Goal: Information Seeking & Learning: Check status

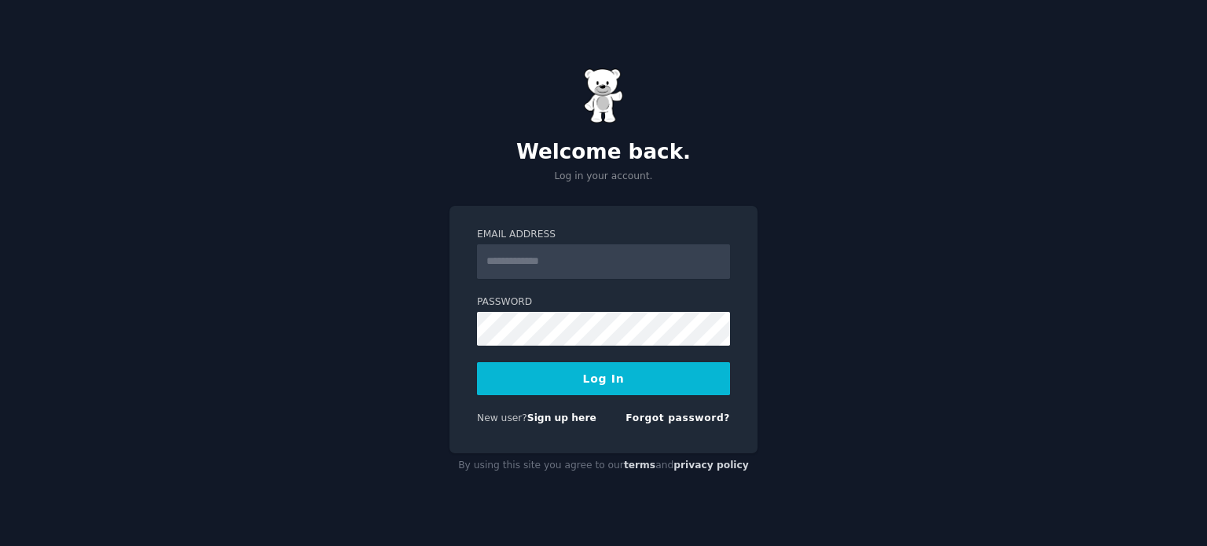
type input "**********"
click at [620, 380] on button "Log In" at bounding box center [603, 378] width 253 height 33
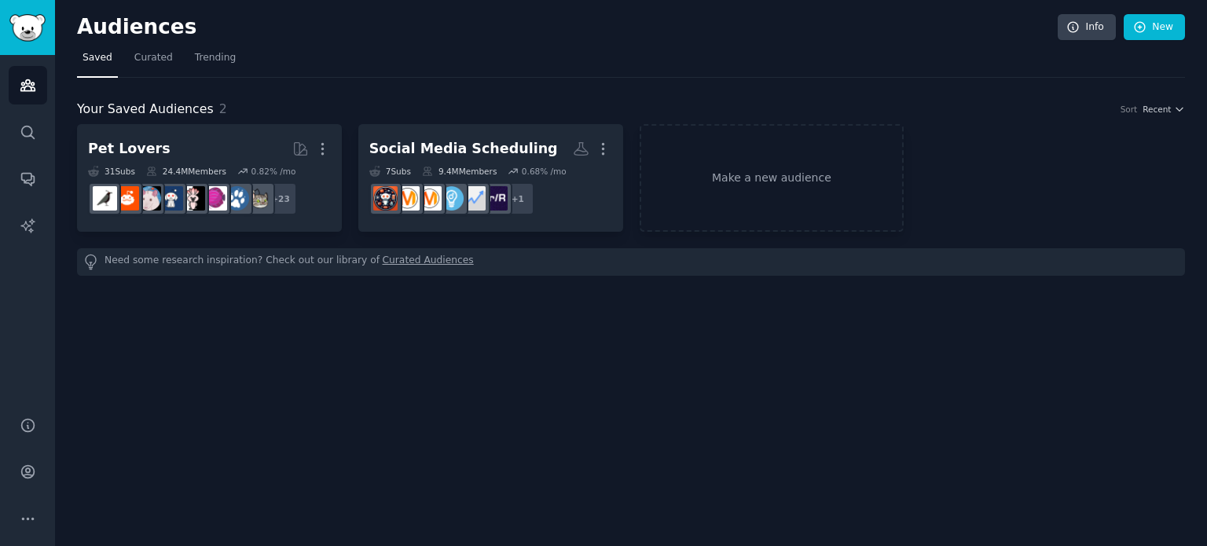
click at [369, 40] on div "Audiences Info New" at bounding box center [631, 30] width 1108 height 32
click at [1150, 28] on link "New" at bounding box center [1154, 27] width 61 height 27
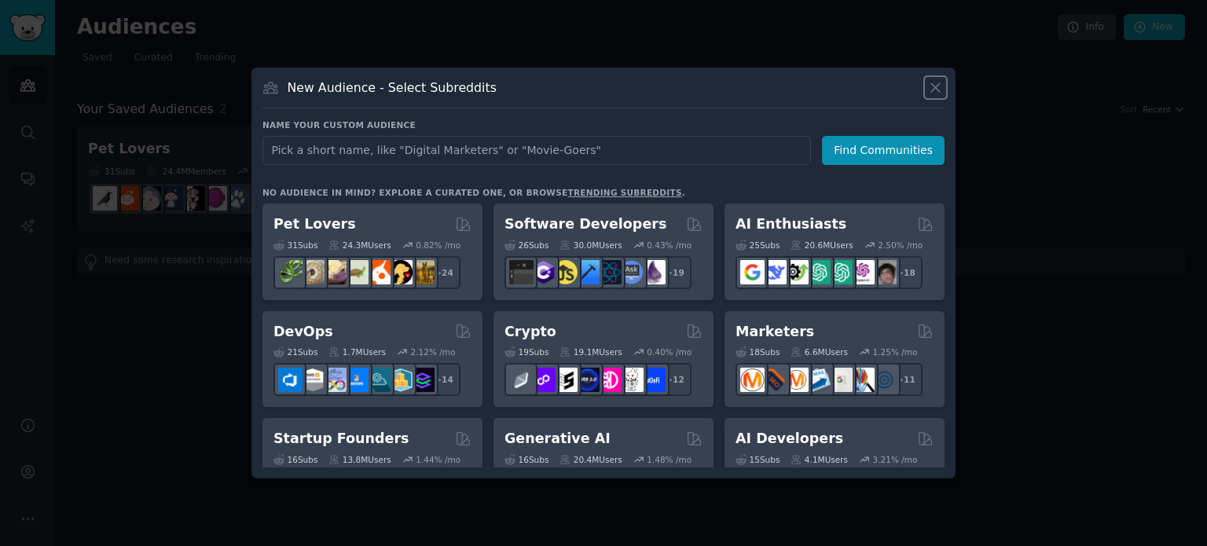
click at [938, 86] on icon at bounding box center [935, 87] width 17 height 17
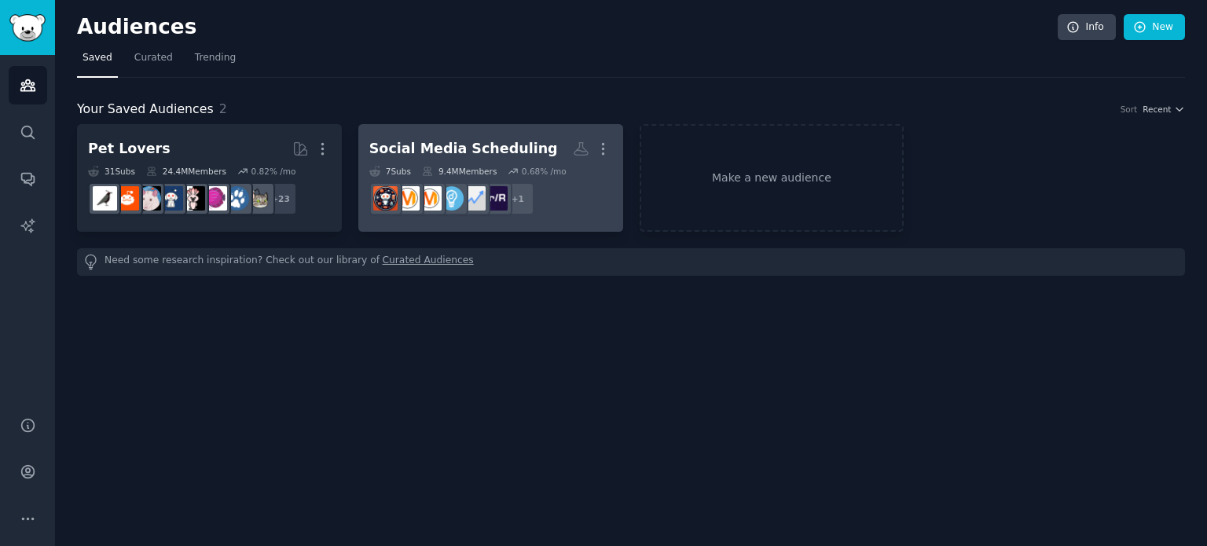
click at [407, 146] on div "Social Media Scheduling" at bounding box center [463, 149] width 189 height 20
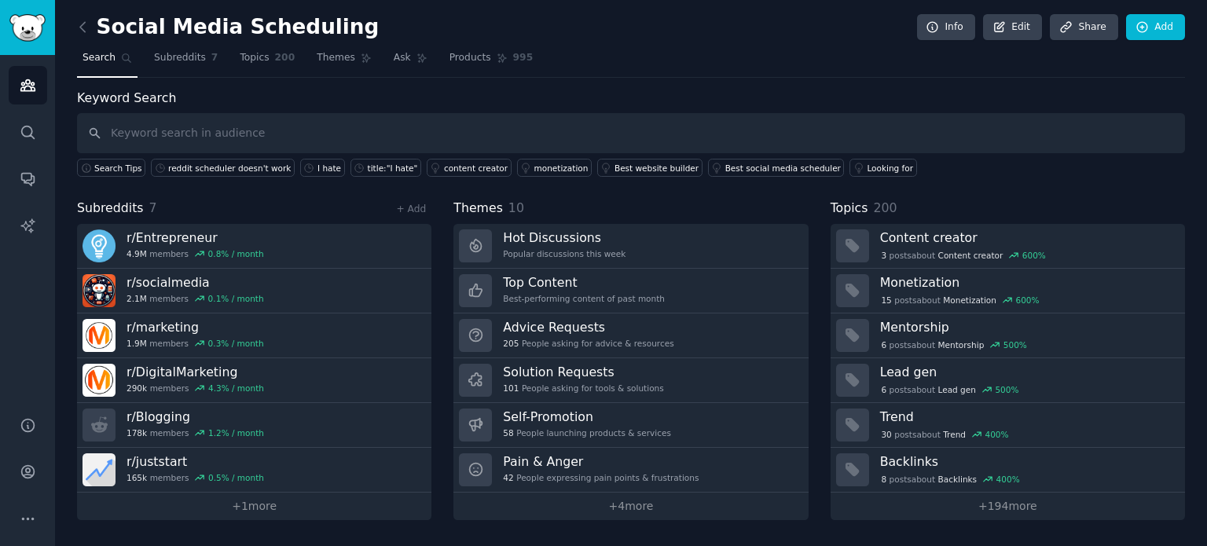
click at [701, 56] on nav "Search Subreddits 7 Topics 200 Themes Ask Products 995" at bounding box center [631, 62] width 1108 height 32
click at [177, 55] on span "Subreddits" at bounding box center [180, 58] width 52 height 14
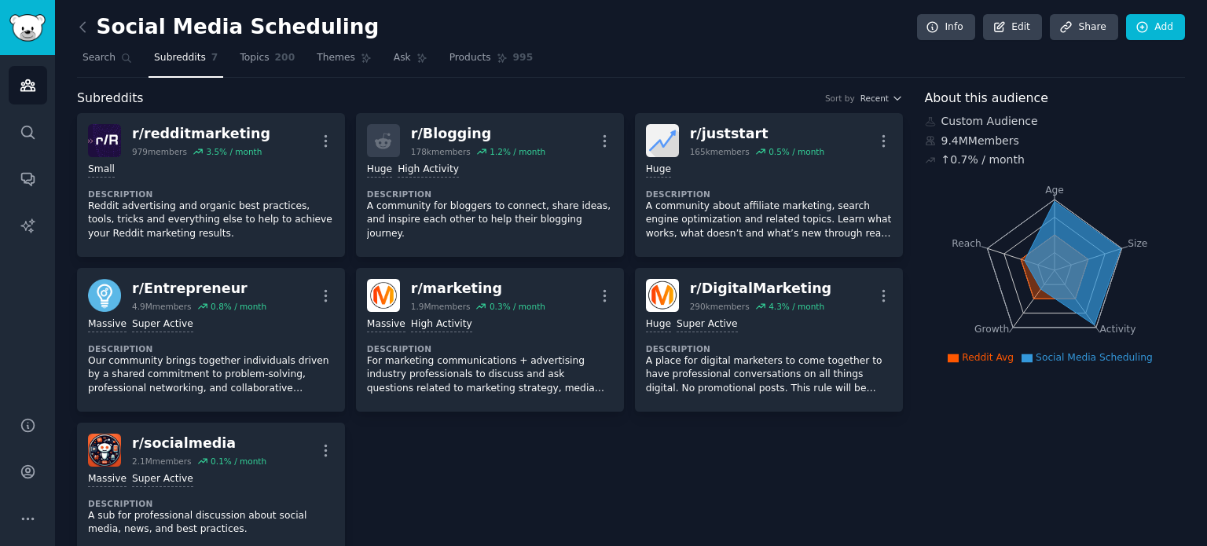
click at [770, 62] on nav "Search Subreddits 7 Topics 200 Themes Ask Products 995" at bounding box center [631, 62] width 1108 height 32
click at [26, 169] on link "Conversations" at bounding box center [28, 179] width 39 height 39
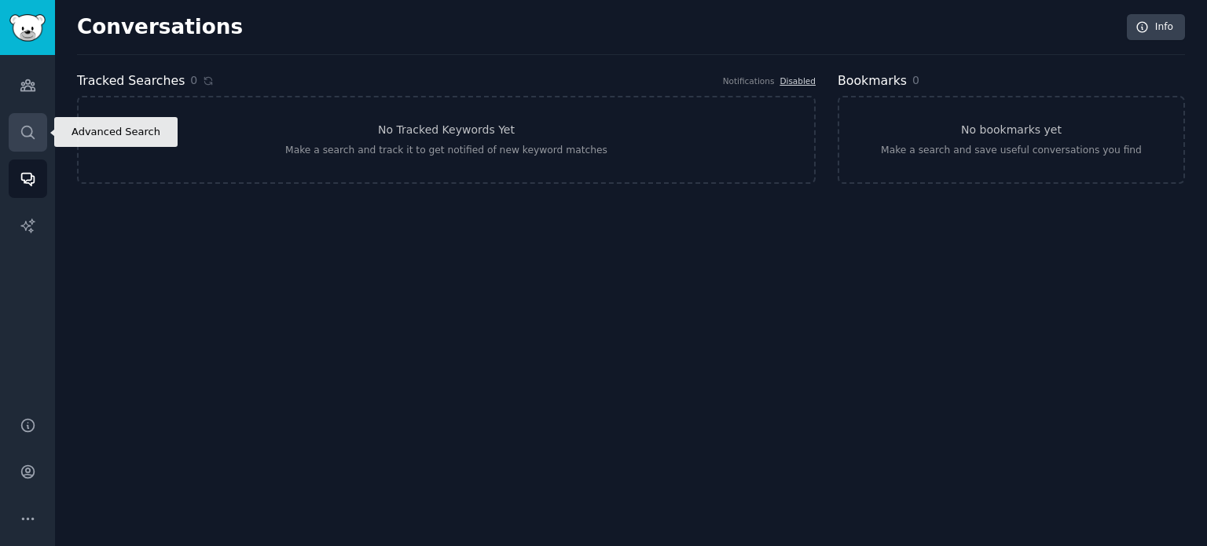
click at [28, 134] on icon "Sidebar" at bounding box center [28, 132] width 17 height 17
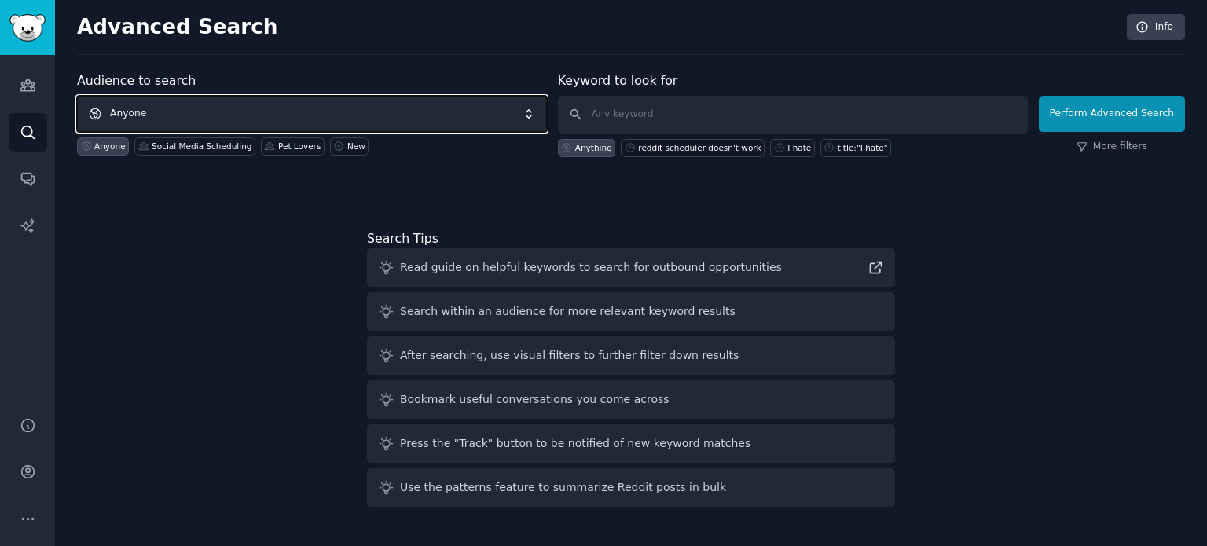
click at [515, 115] on span "Anyone" at bounding box center [312, 114] width 470 height 36
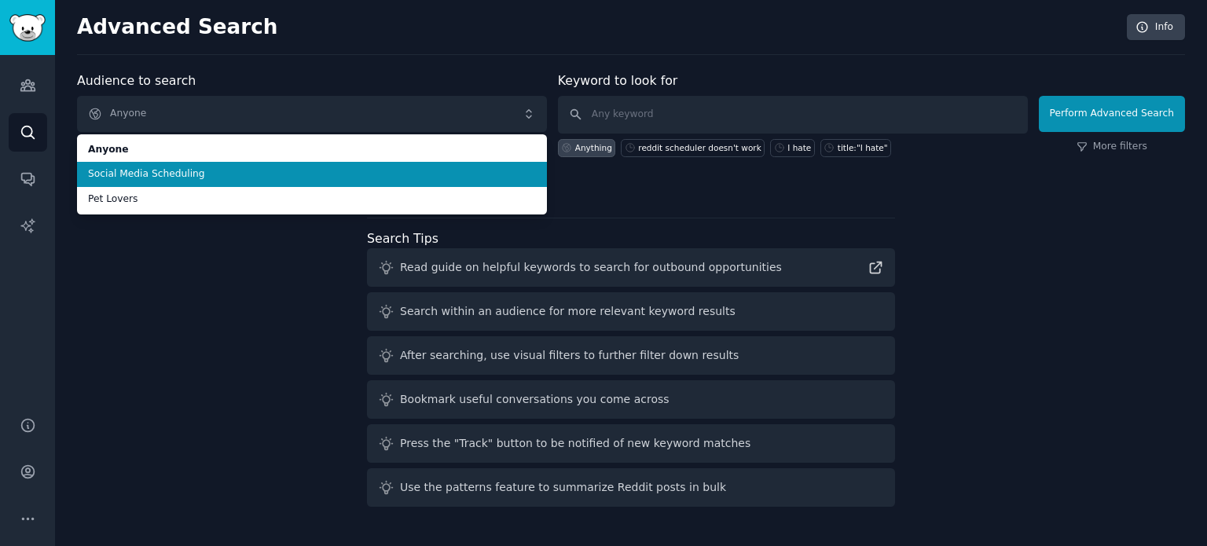
click at [476, 169] on span "Social Media Scheduling" at bounding box center [312, 174] width 448 height 14
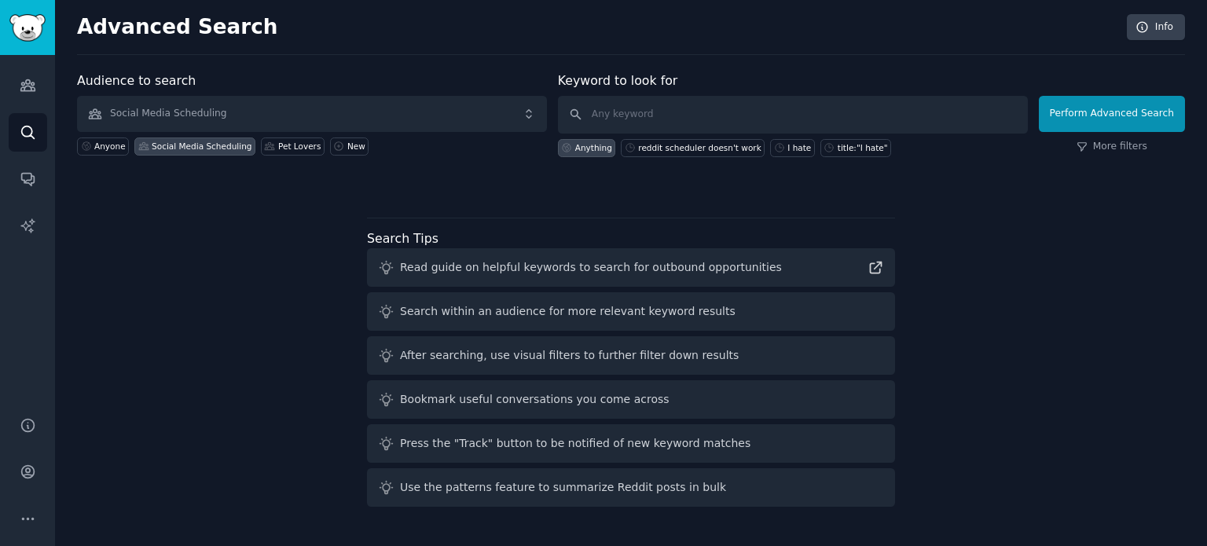
click at [470, 173] on div "Audience to search Social Media Scheduling Anyone Social Media Scheduling Pet L…" at bounding box center [631, 131] width 1108 height 119
click at [491, 180] on div at bounding box center [631, 184] width 1108 height 11
click at [24, 85] on icon "Sidebar" at bounding box center [28, 85] width 17 height 17
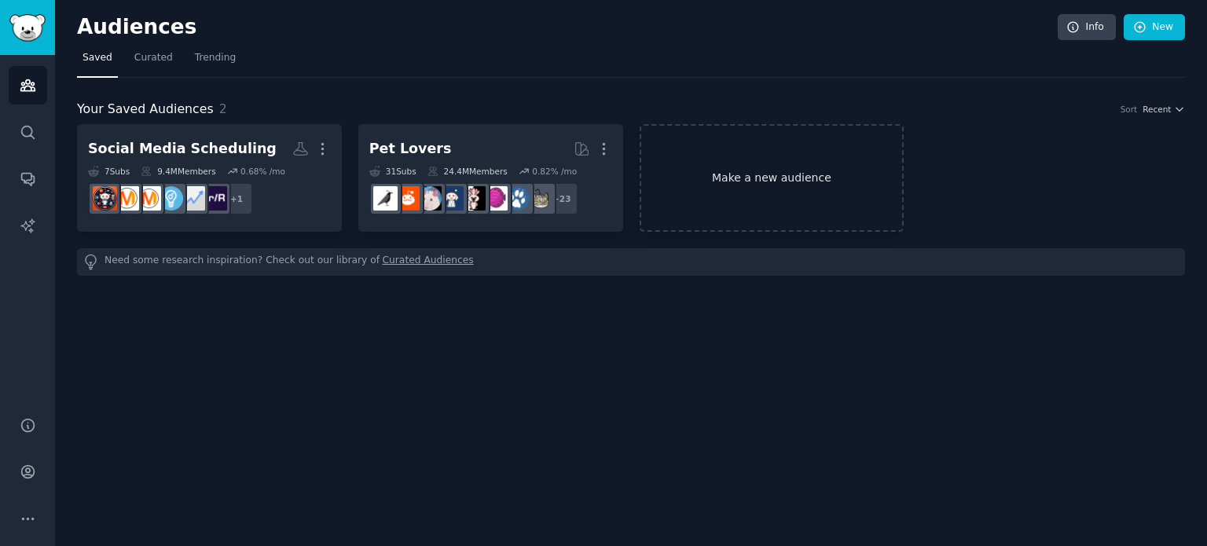
click at [798, 178] on link "Make a new audience" at bounding box center [772, 178] width 265 height 108
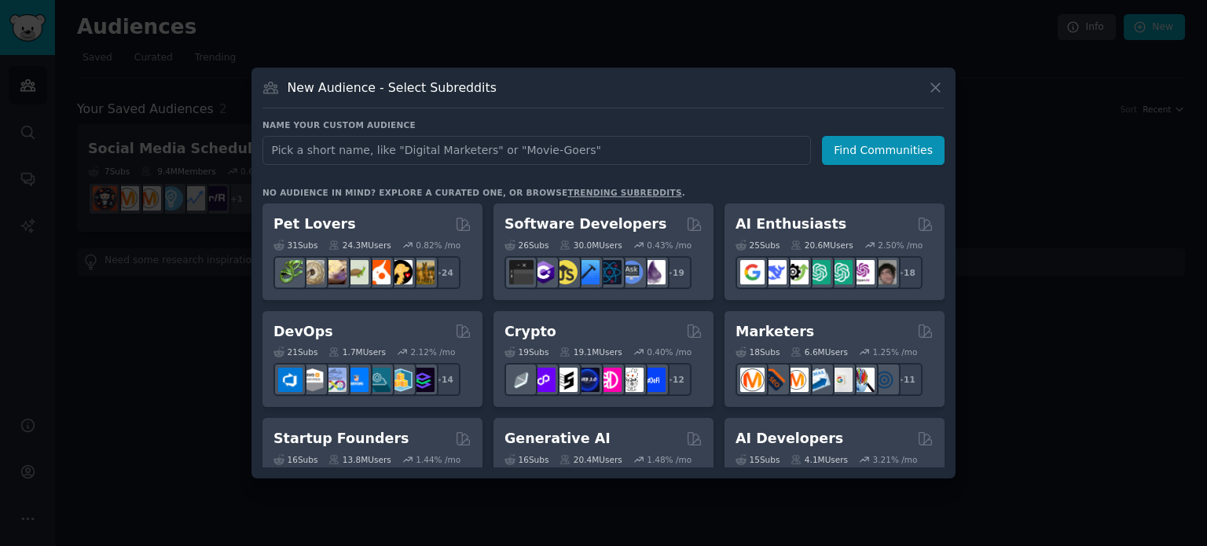
click at [865, 188] on h3 "No audience in mind? Explore a curated one, or browse trending subreddits ." at bounding box center [603, 192] width 682 height 11
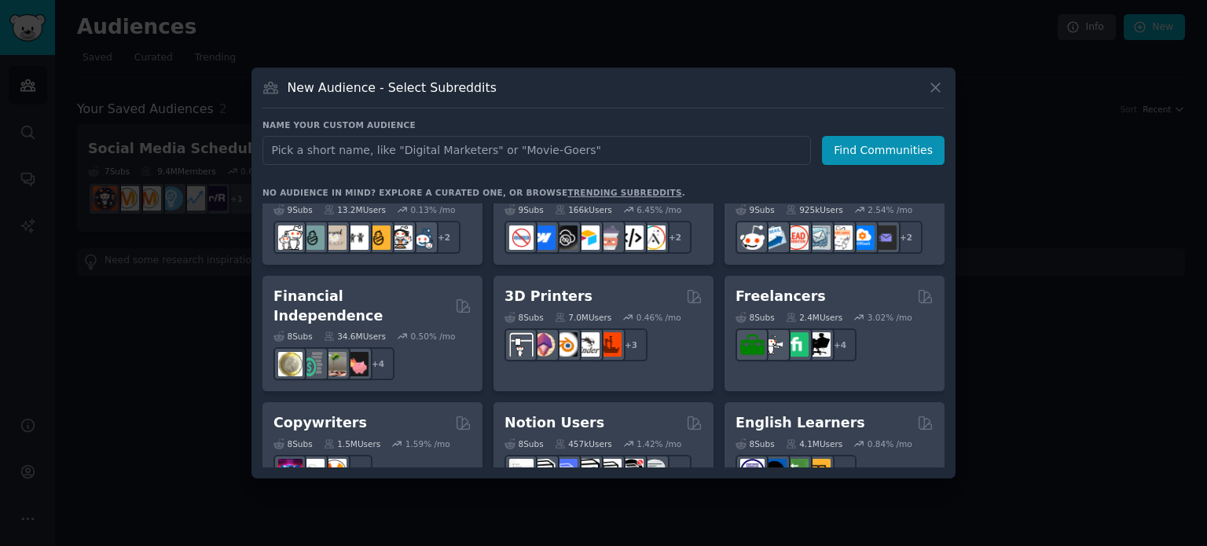
scroll to position [817, 0]
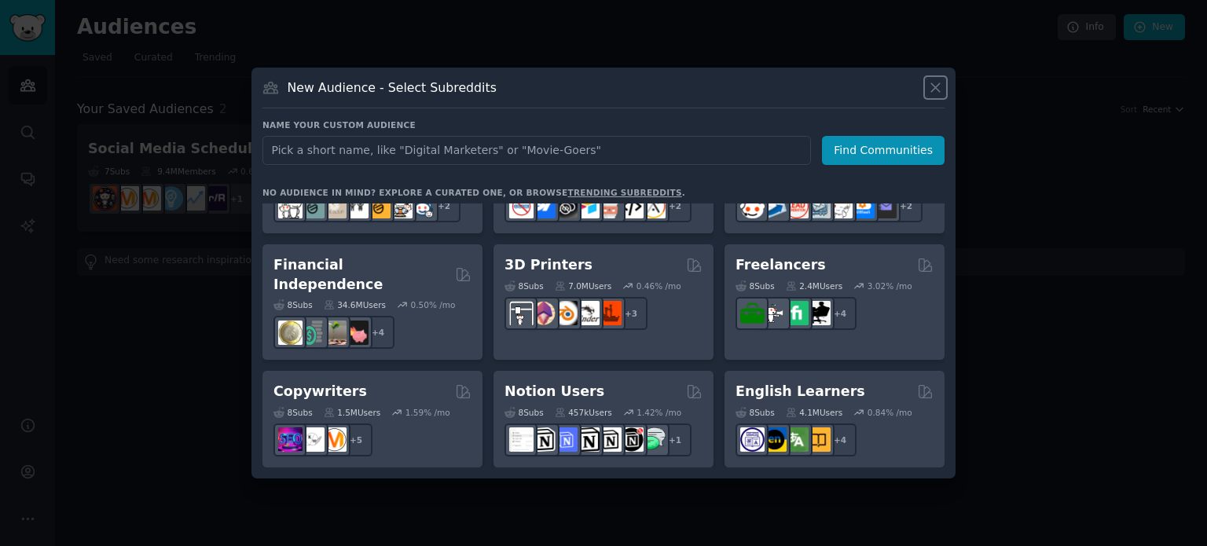
click at [933, 87] on icon at bounding box center [935, 87] width 17 height 17
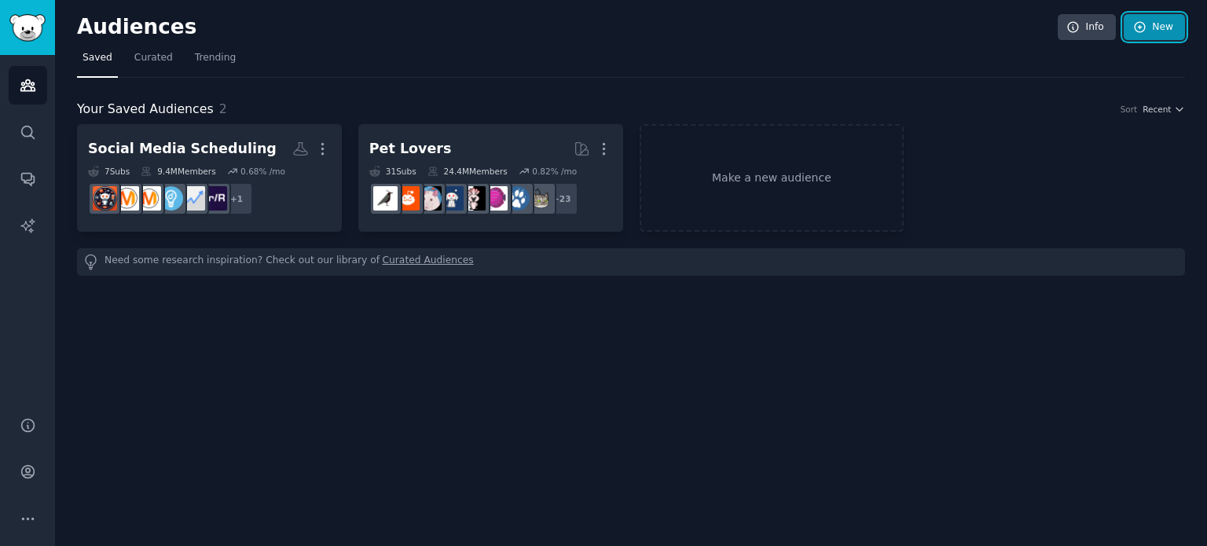
click at [1144, 25] on icon at bounding box center [1140, 27] width 14 height 14
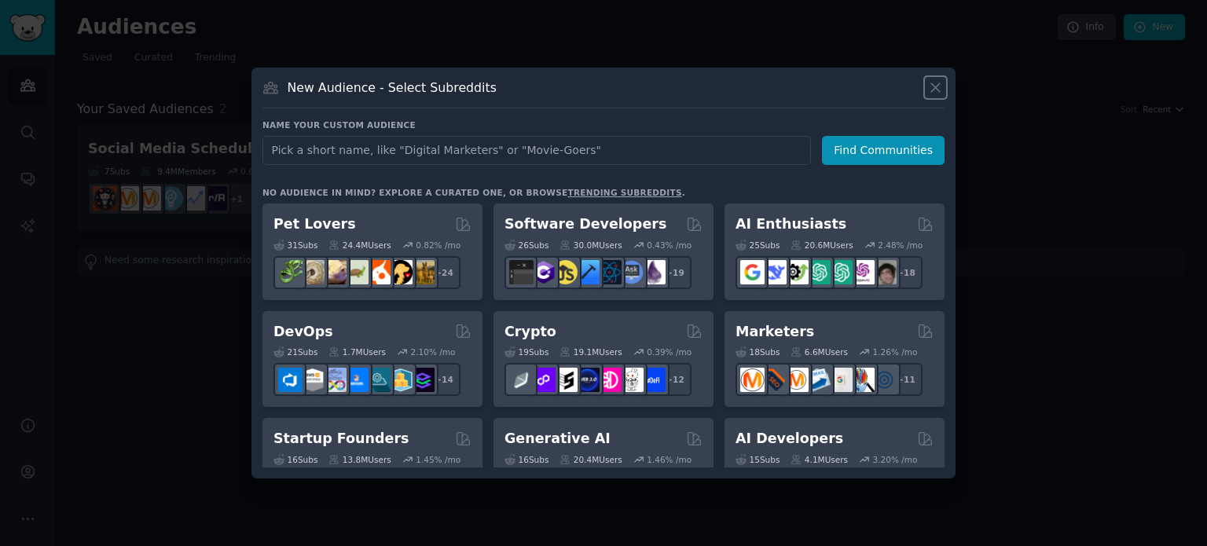
click at [935, 83] on icon at bounding box center [935, 87] width 17 height 17
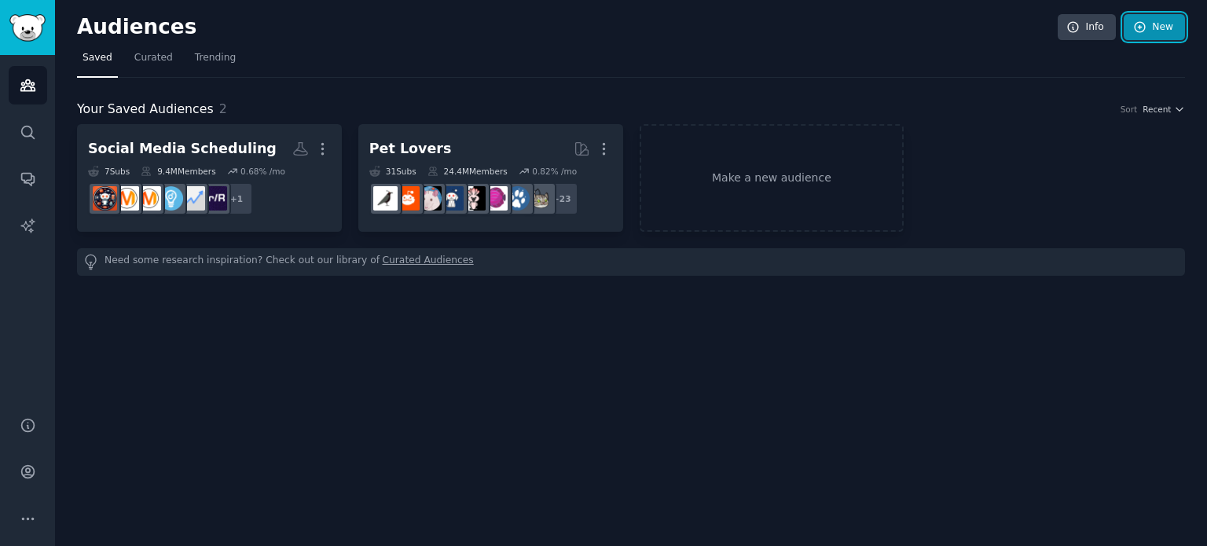
click at [1153, 31] on link "New" at bounding box center [1154, 27] width 61 height 27
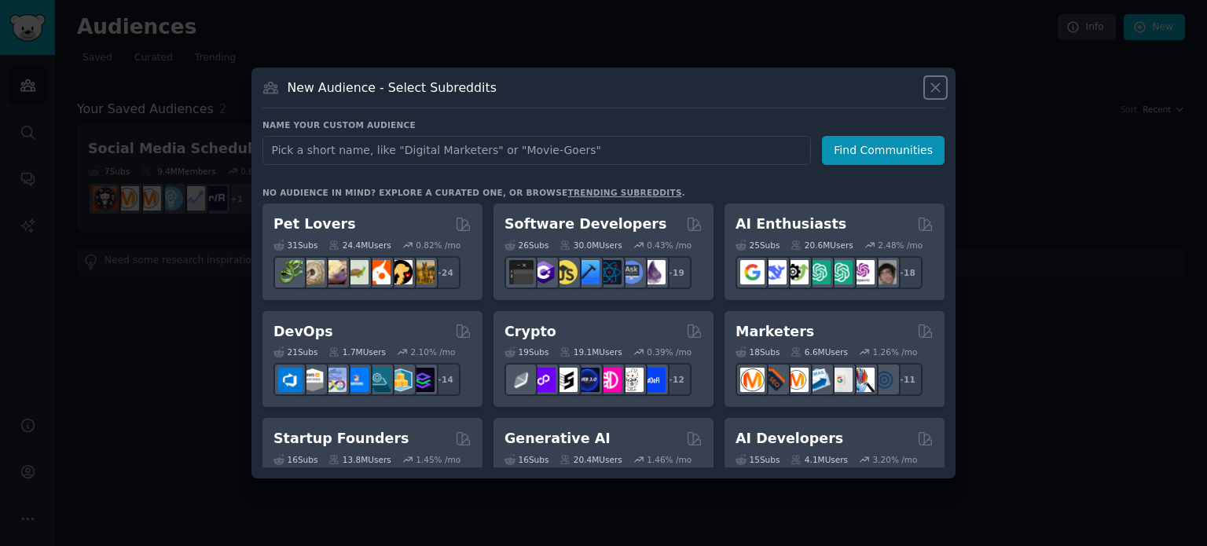
click at [932, 86] on icon at bounding box center [935, 87] width 17 height 17
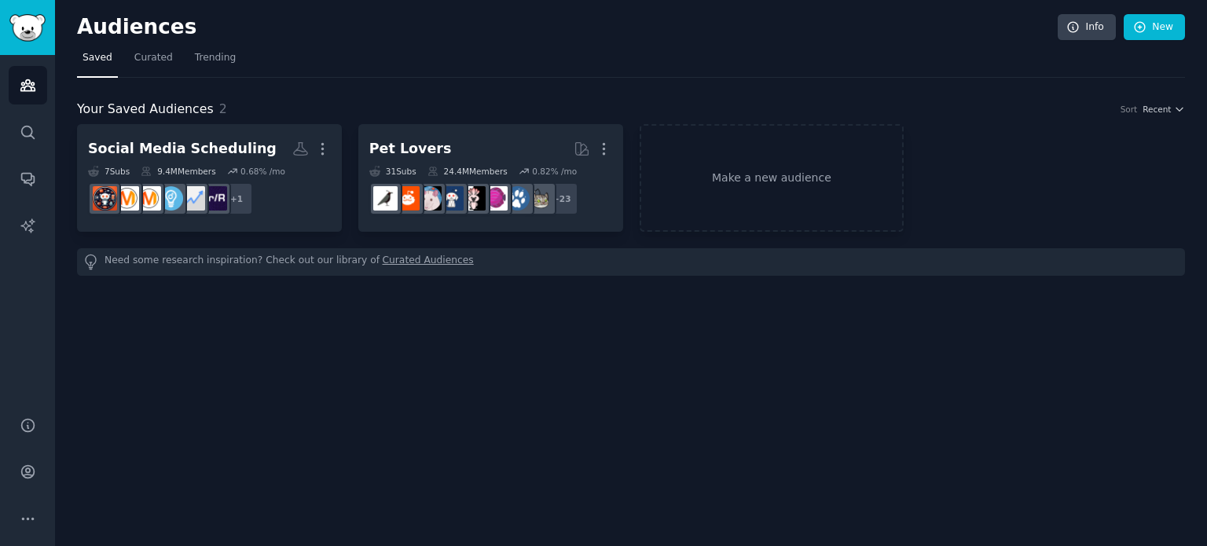
click at [999, 182] on div "Social Media Scheduling More 7 Sub s 9.4M Members 0.68 % /mo r/juststart + 1 Pe…" at bounding box center [631, 178] width 1108 height 108
click at [25, 521] on icon "Sidebar" at bounding box center [28, 519] width 17 height 17
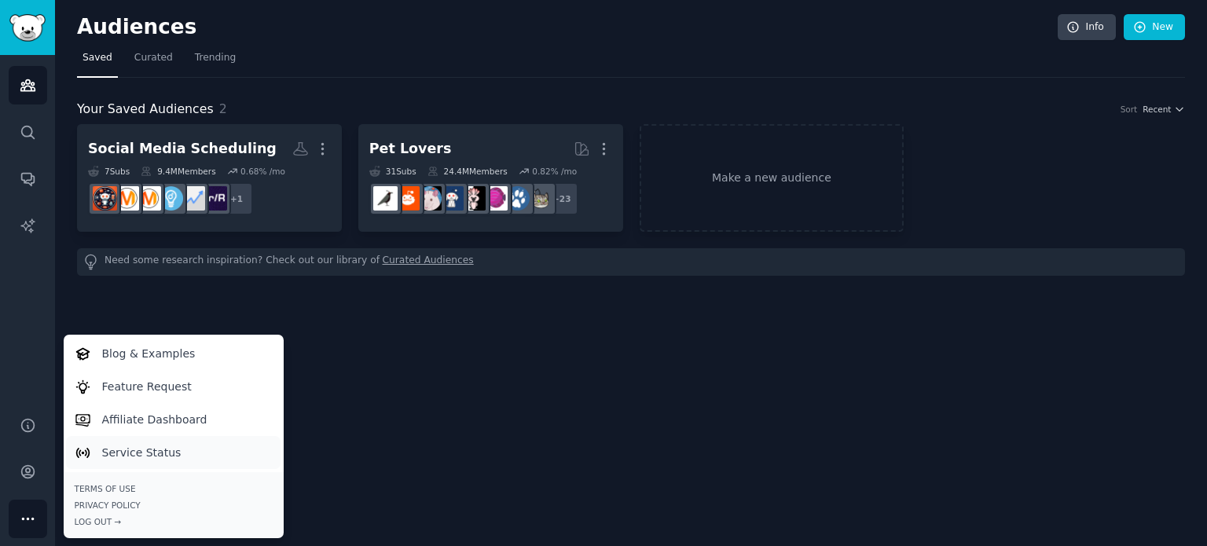
click at [145, 454] on p "Service Status" at bounding box center [141, 453] width 79 height 17
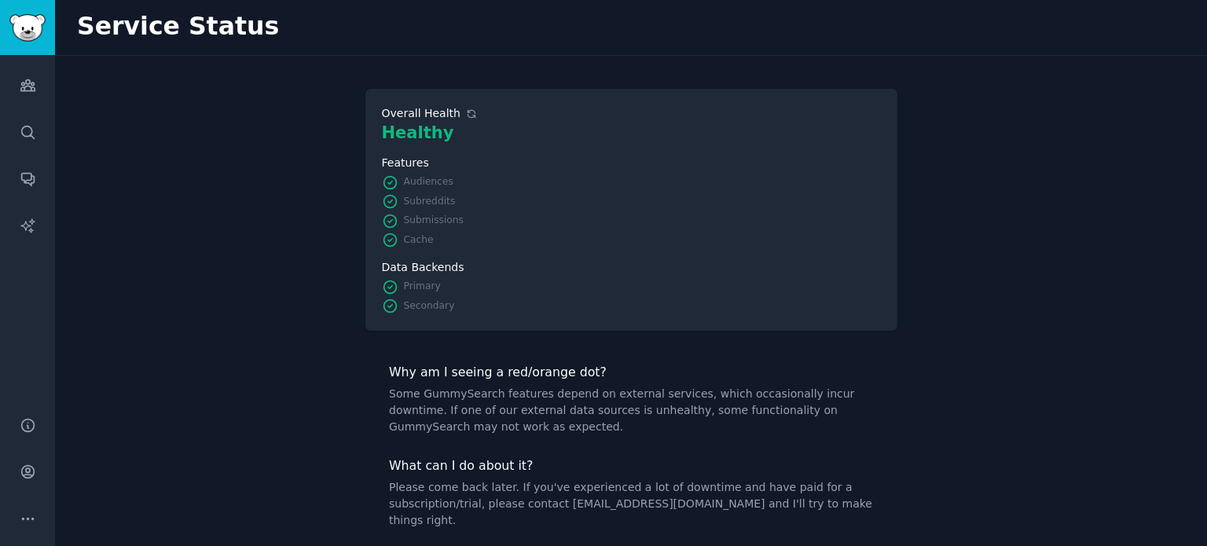
drag, startPoint x: 207, startPoint y: 459, endPoint x: 196, endPoint y: 383, distance: 77.1
click at [196, 383] on div "Overall Health Healthy Features Audiences Subreddits Submissions Cache Data Bac…" at bounding box center [631, 314] width 1152 height 517
click at [289, 354] on div "Overall Health Healthy Features Audiences Subreddits Submissions Cache Data Bac…" at bounding box center [631, 314] width 1152 height 517
click at [298, 267] on div "Overall Health Healthy Features Audiences Subreddits Submissions Cache Data Bac…" at bounding box center [631, 314] width 1152 height 517
click at [896, 473] on div "Overall Health Healthy Features Audiences Subreddits Submissions Cache Data Bac…" at bounding box center [631, 314] width 1152 height 517
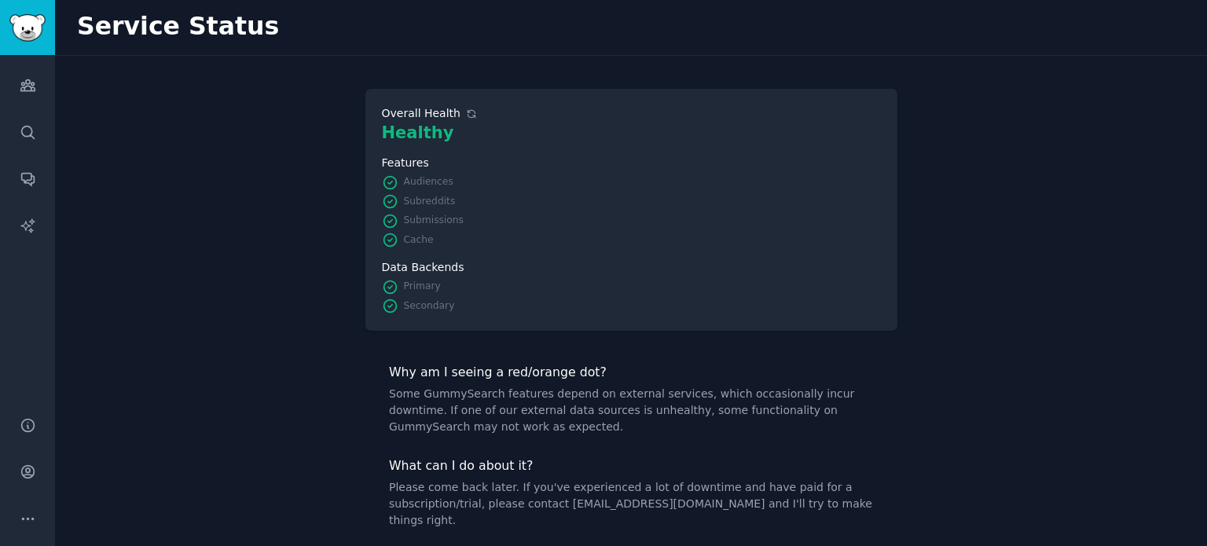
click at [963, 450] on div "Overall Health Healthy Features Audiences Subreddits Submissions Cache Data Bac…" at bounding box center [631, 314] width 1152 height 517
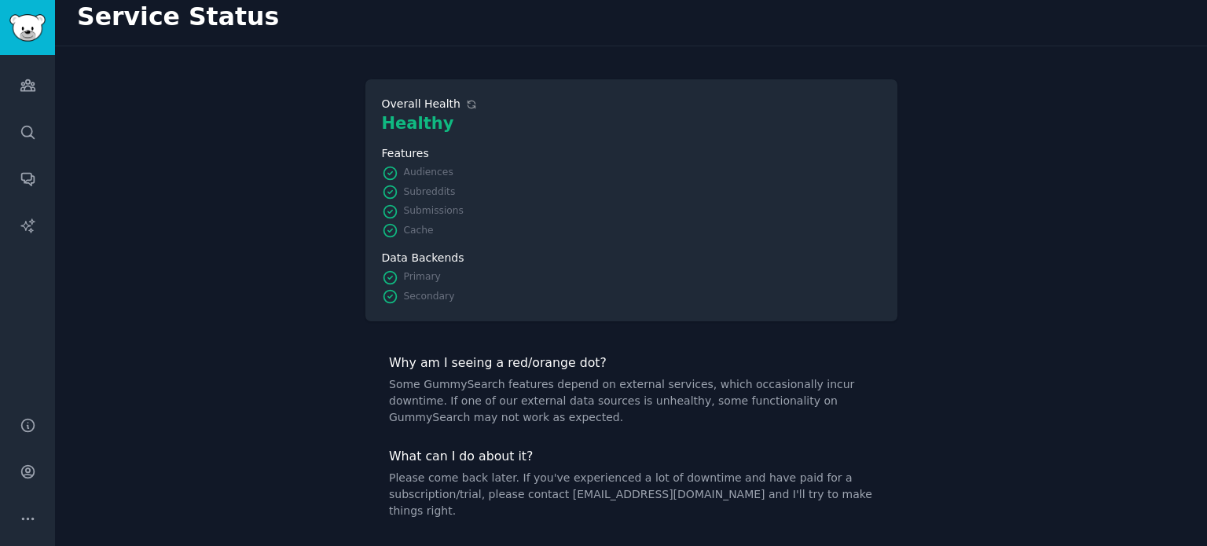
click at [963, 450] on div "Overall Health Healthy Features Audiences Subreddits Submissions Cache Data Bac…" at bounding box center [631, 304] width 1152 height 517
drag, startPoint x: 462, startPoint y: 284, endPoint x: 517, endPoint y: 112, distance: 181.4
click at [517, 112] on div "Healthy" at bounding box center [631, 123] width 499 height 22
click at [466, 103] on icon at bounding box center [471, 104] width 11 height 11
